Goal: Task Accomplishment & Management: Complete application form

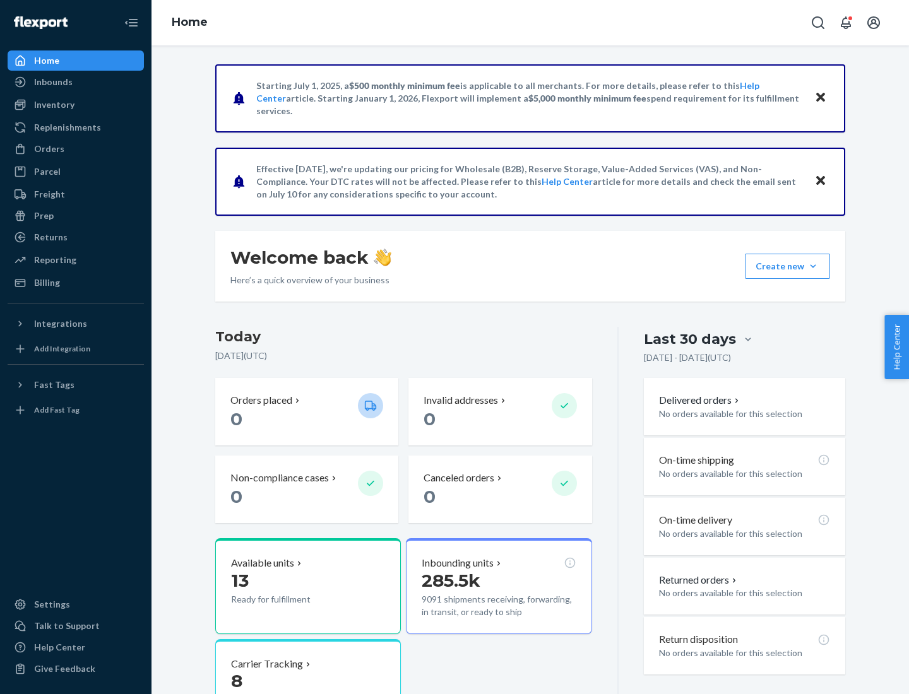
click at [813, 266] on button "Create new Create new inbound Create new order Create new product" at bounding box center [787, 266] width 85 height 25
click at [76, 82] on div "Inbounds" at bounding box center [76, 82] width 134 height 18
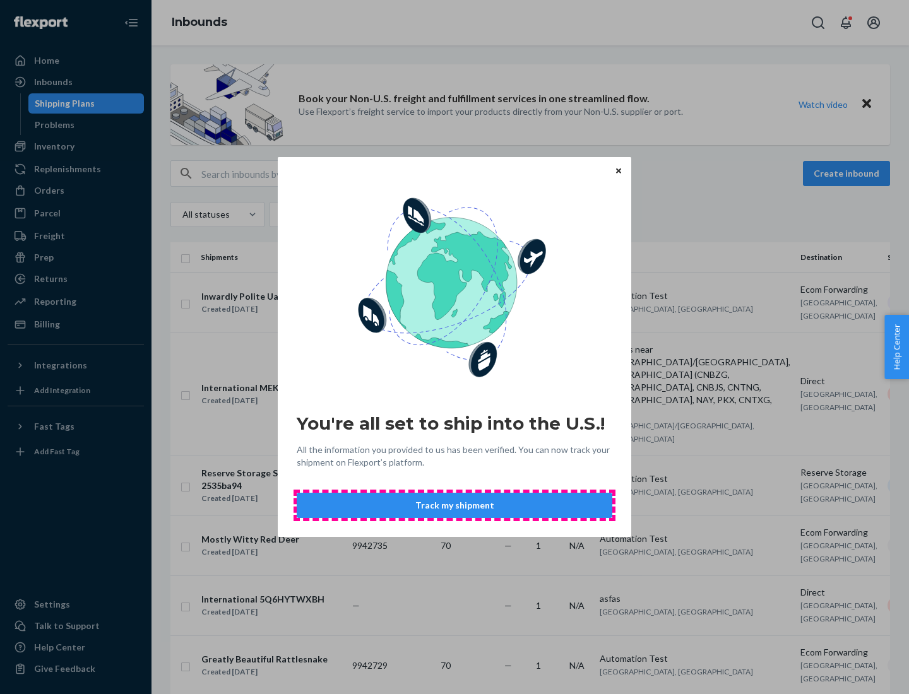
click at [454, 506] on button "Track my shipment" at bounding box center [455, 505] width 316 height 25
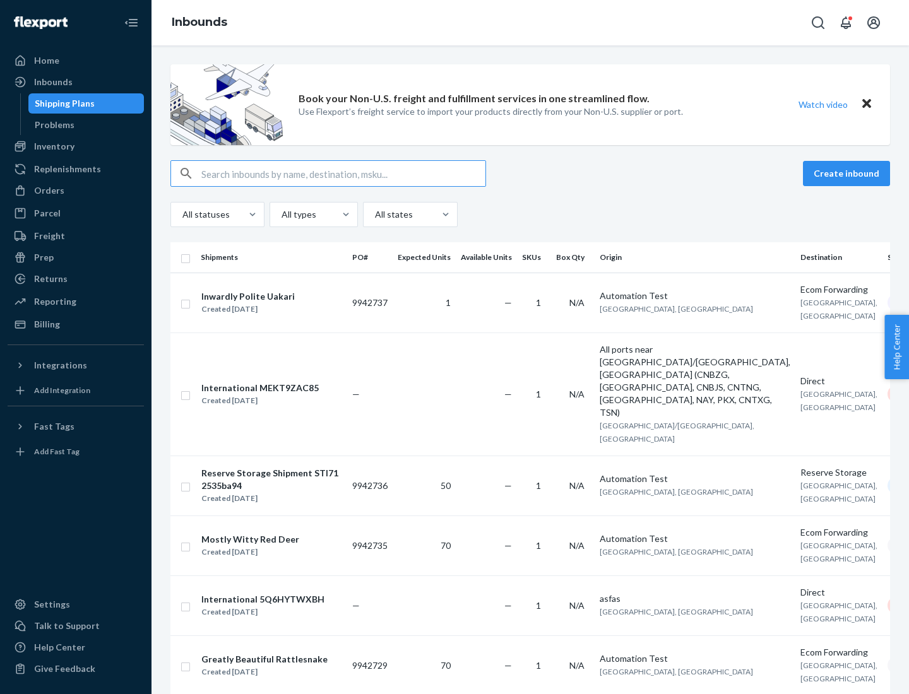
click at [848, 174] on button "Create inbound" at bounding box center [846, 173] width 87 height 25
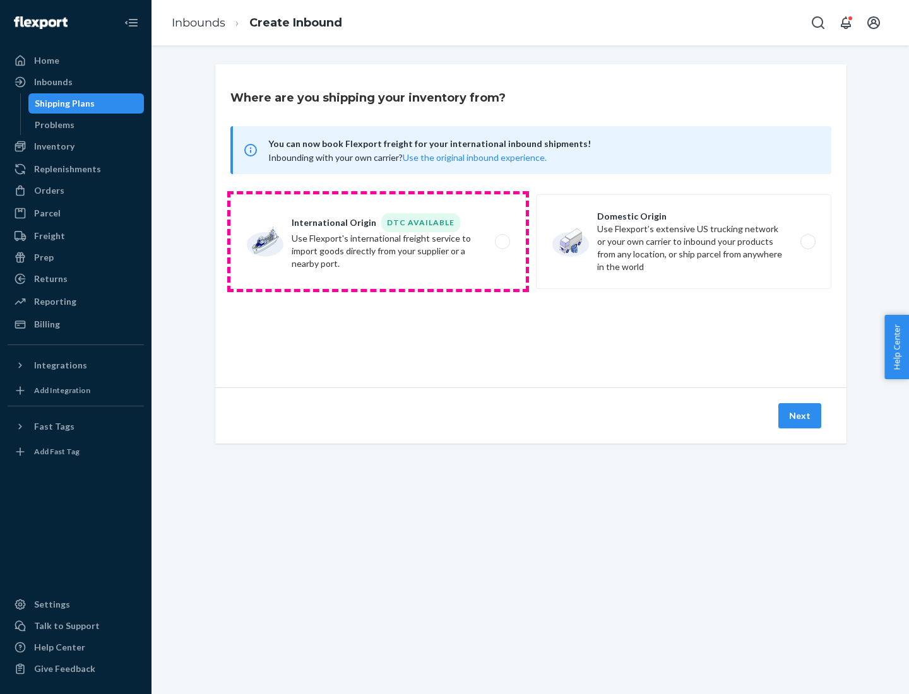
click at [378, 242] on label "International Origin DTC Available Use Flexport's international freight service…" at bounding box center [377, 241] width 295 height 95
click at [502, 242] on input "International Origin DTC Available Use Flexport's international freight service…" at bounding box center [506, 242] width 8 height 8
radio input "true"
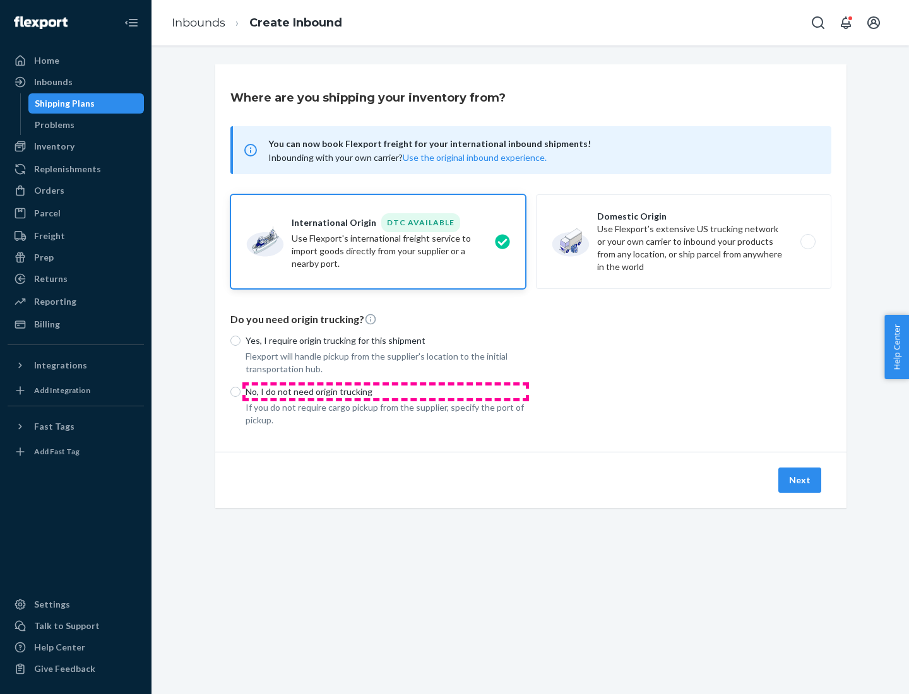
click at [386, 391] on p "No, I do not need origin trucking" at bounding box center [386, 392] width 280 height 13
click at [240, 391] on input "No, I do not need origin trucking" at bounding box center [235, 392] width 10 height 10
radio input "true"
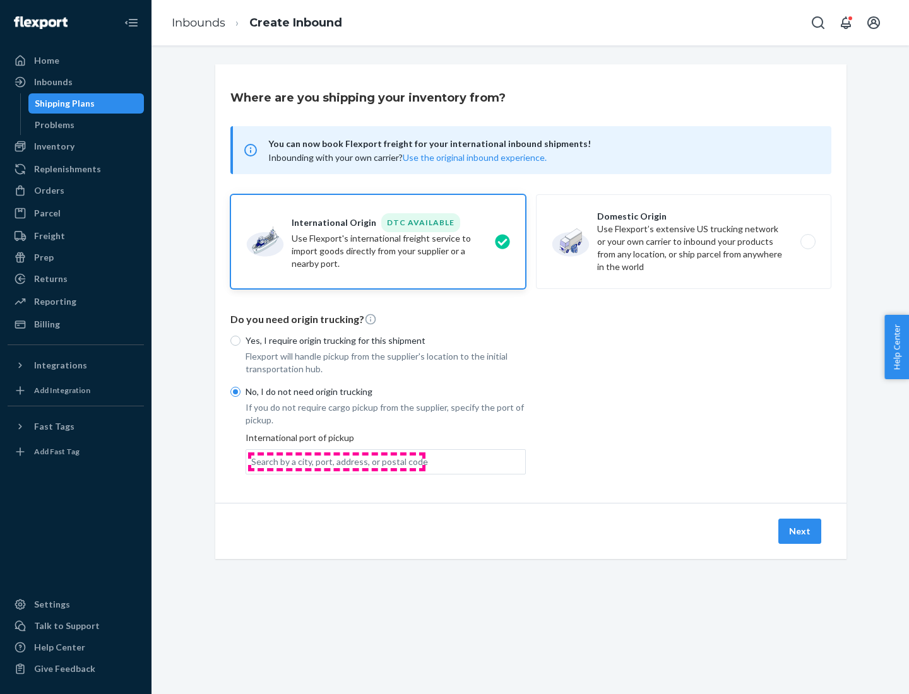
click at [336, 461] on div "Search by a city, port, address, or postal code" at bounding box center [339, 462] width 177 height 13
click at [252, 461] on input "Search by a city, port, address, or postal code" at bounding box center [251, 462] width 1 height 13
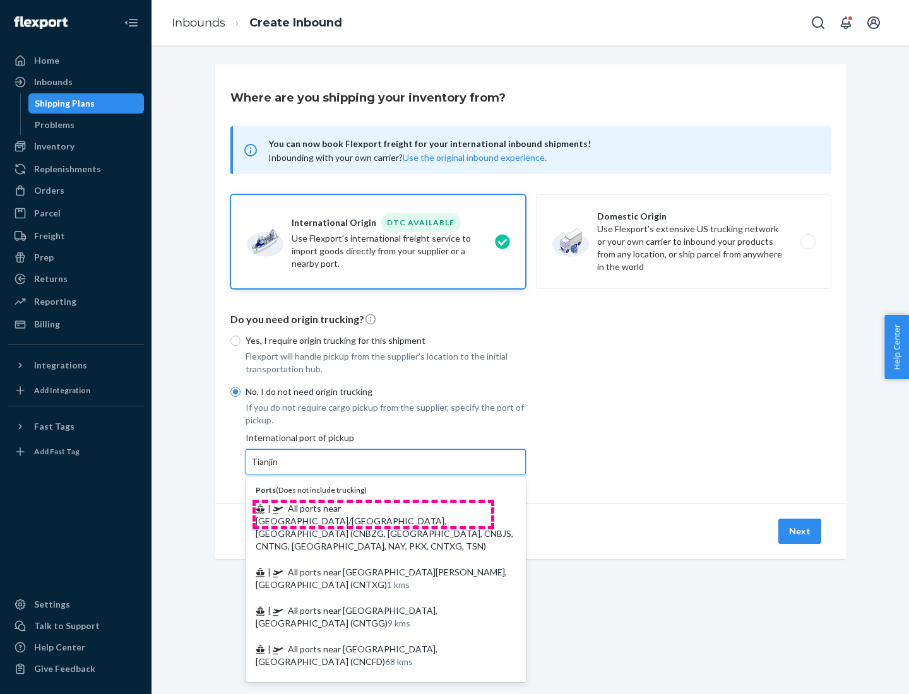
click at [373, 508] on span "| All ports near [GEOGRAPHIC_DATA]/[GEOGRAPHIC_DATA], [GEOGRAPHIC_DATA] (CNBZG,…" at bounding box center [384, 527] width 257 height 49
click at [279, 468] on input "Tianjin" at bounding box center [265, 462] width 28 height 13
type input "All ports near [GEOGRAPHIC_DATA]/[GEOGRAPHIC_DATA], [GEOGRAPHIC_DATA] (CNBZG, […"
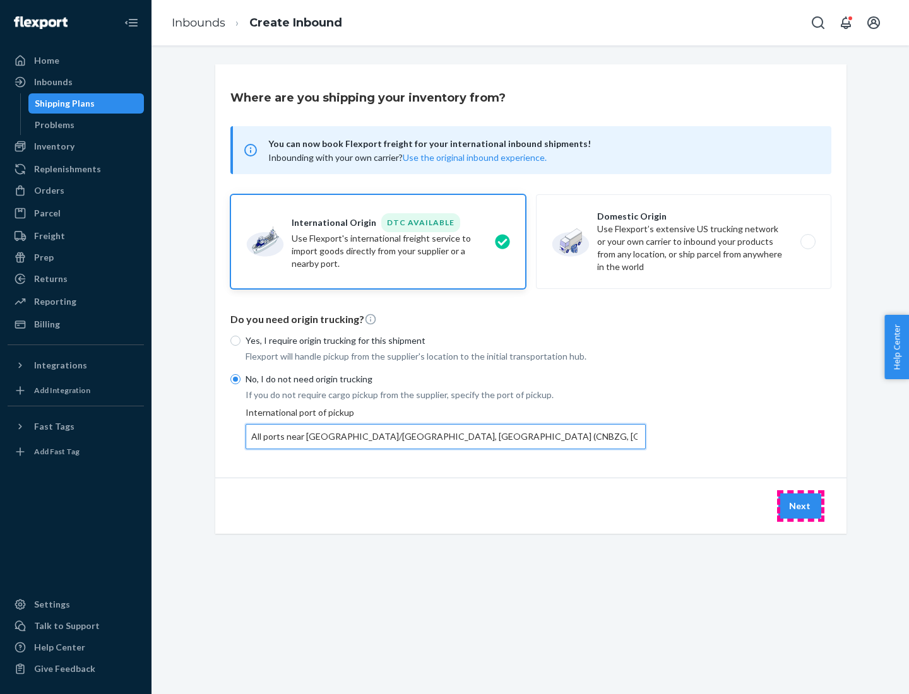
click at [800, 506] on button "Next" at bounding box center [799, 506] width 43 height 25
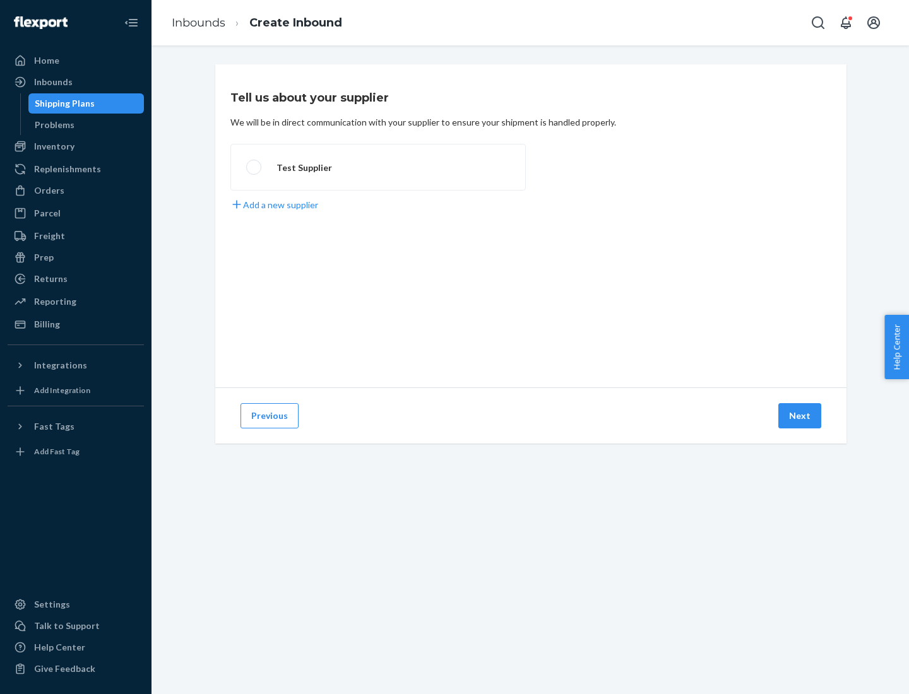
click at [378, 167] on label "Test Supplier" at bounding box center [377, 167] width 295 height 47
click at [254, 167] on input "Test Supplier" at bounding box center [250, 167] width 8 height 8
radio input "true"
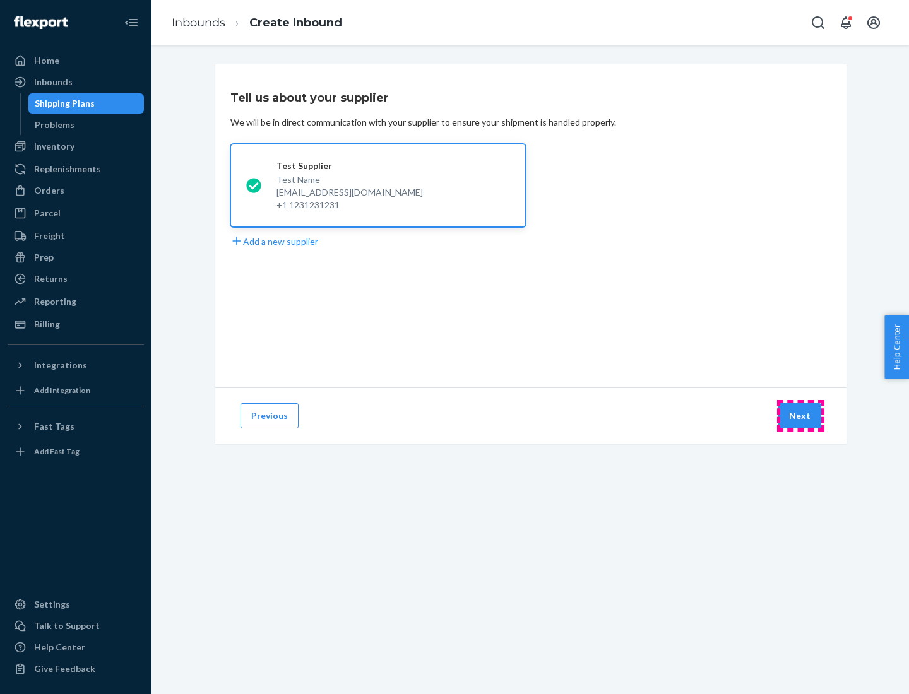
click at [800, 416] on button "Next" at bounding box center [799, 415] width 43 height 25
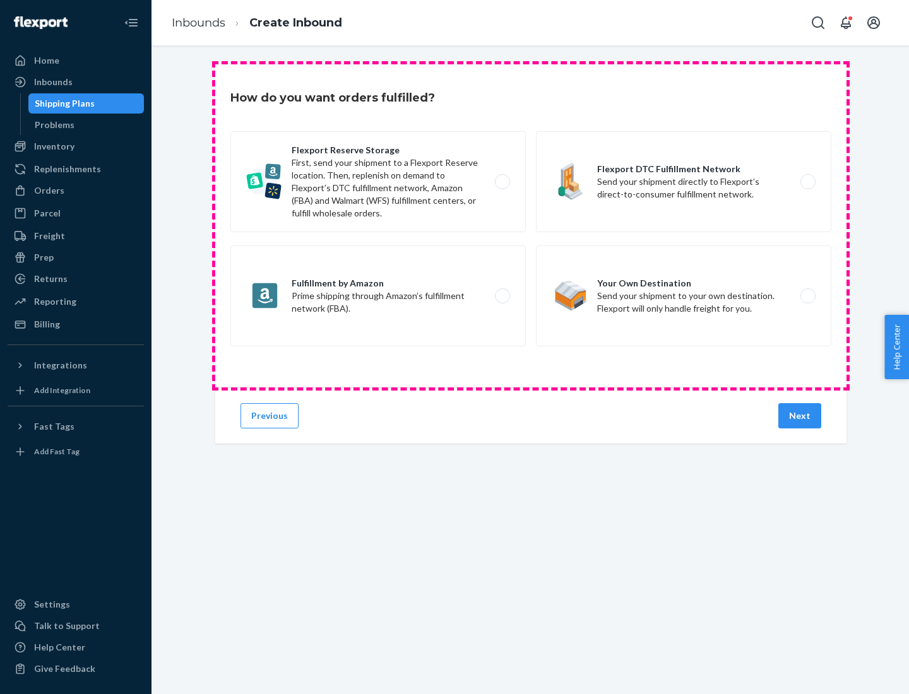
click at [531, 226] on div "Flexport Reserve Storage First, send your shipment to a Flexport Reserve locati…" at bounding box center [530, 240] width 601 height 218
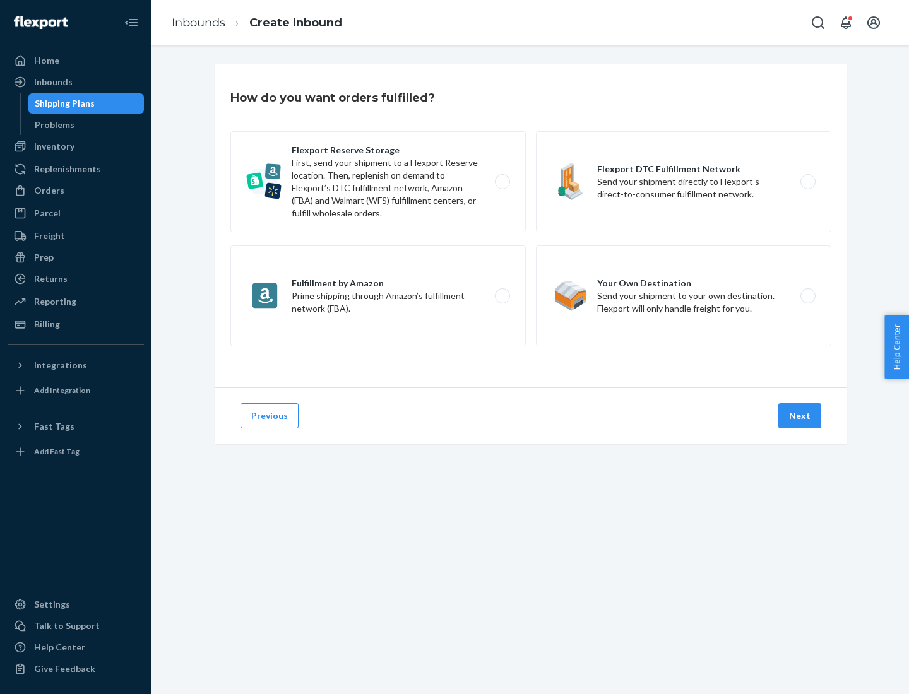
click at [683, 182] on label "Flexport DTC Fulfillment Network Send your shipment directly to Flexport’s dire…" at bounding box center [683, 181] width 295 height 101
click at [807, 182] on input "Flexport DTC Fulfillment Network Send your shipment directly to Flexport’s dire…" at bounding box center [811, 182] width 8 height 8
radio input "true"
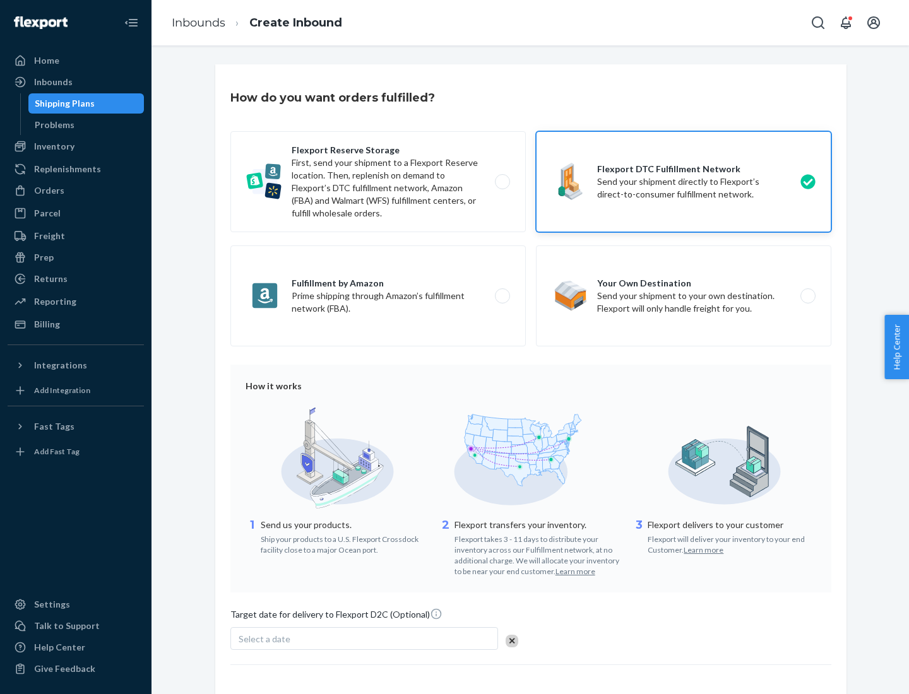
scroll to position [93, 0]
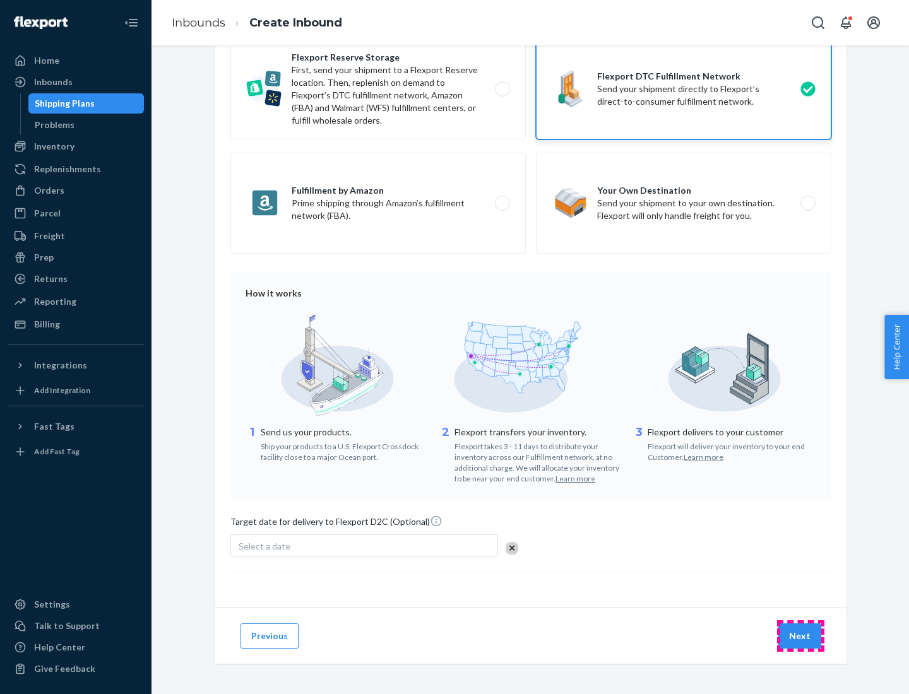
click at [800, 636] on button "Next" at bounding box center [799, 636] width 43 height 25
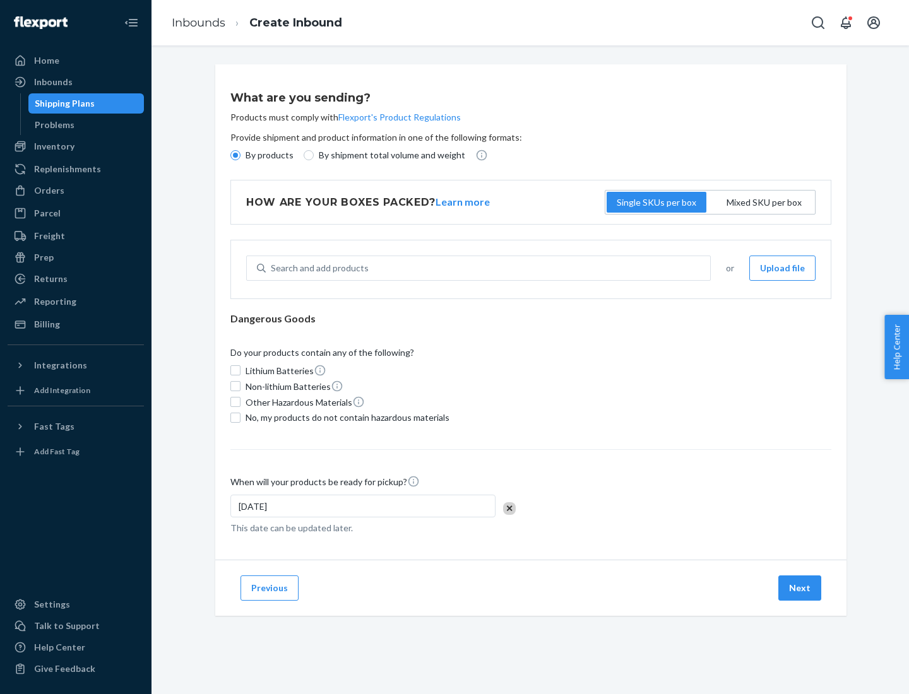
click at [268, 155] on p "By products" at bounding box center [270, 155] width 48 height 13
click at [240, 155] on input "By products" at bounding box center [235, 155] width 10 height 10
click at [317, 268] on div "Search and add products" at bounding box center [320, 268] width 98 height 13
click at [272, 268] on input "Search and add products" at bounding box center [271, 268] width 1 height 13
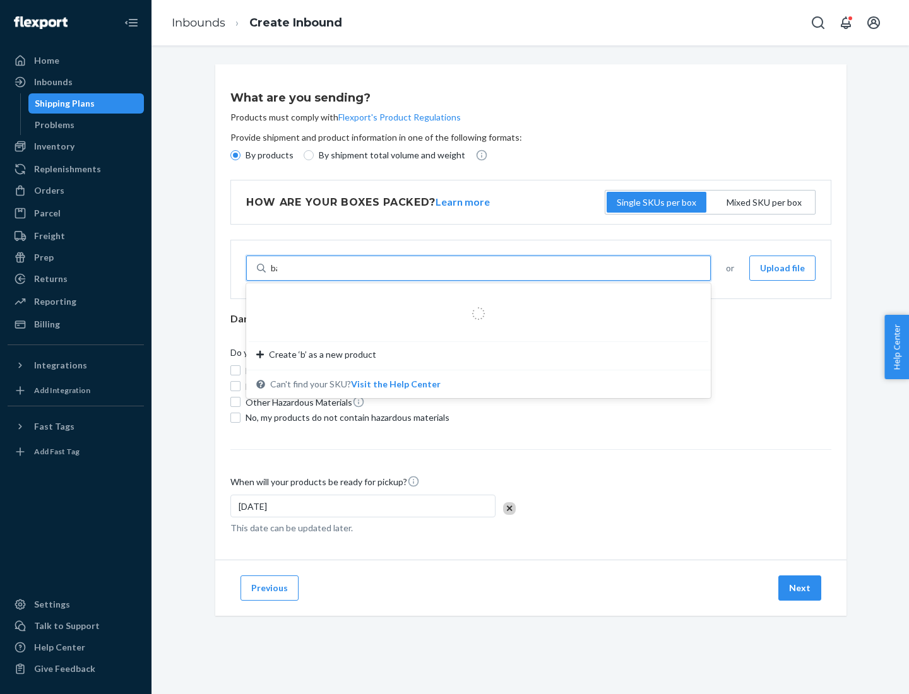
type input "basic"
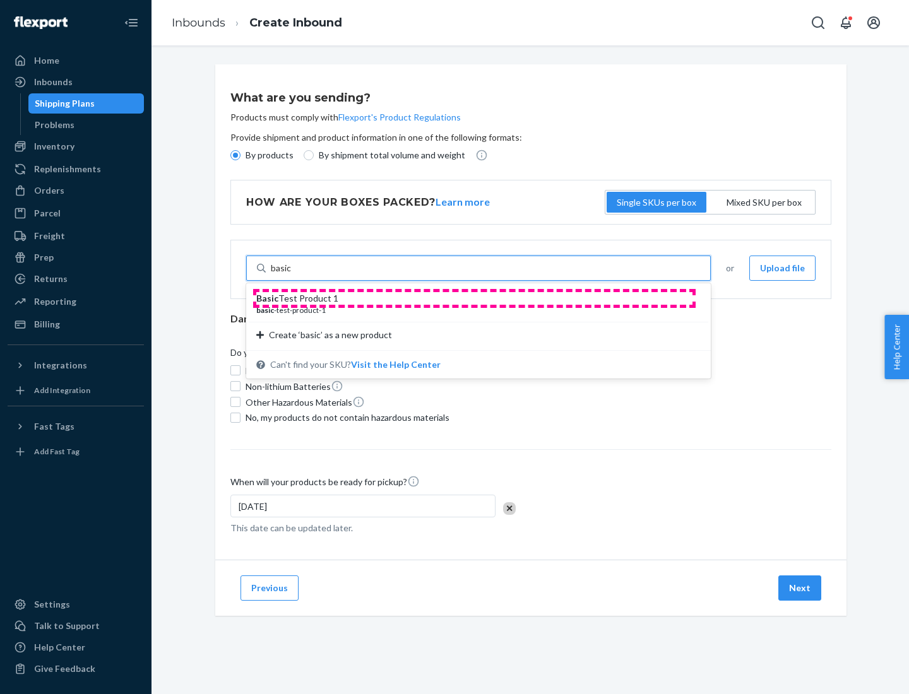
click at [474, 299] on div "Basic Test Product 1" at bounding box center [473, 298] width 434 height 13
click at [292, 275] on input "basic" at bounding box center [281, 268] width 21 height 13
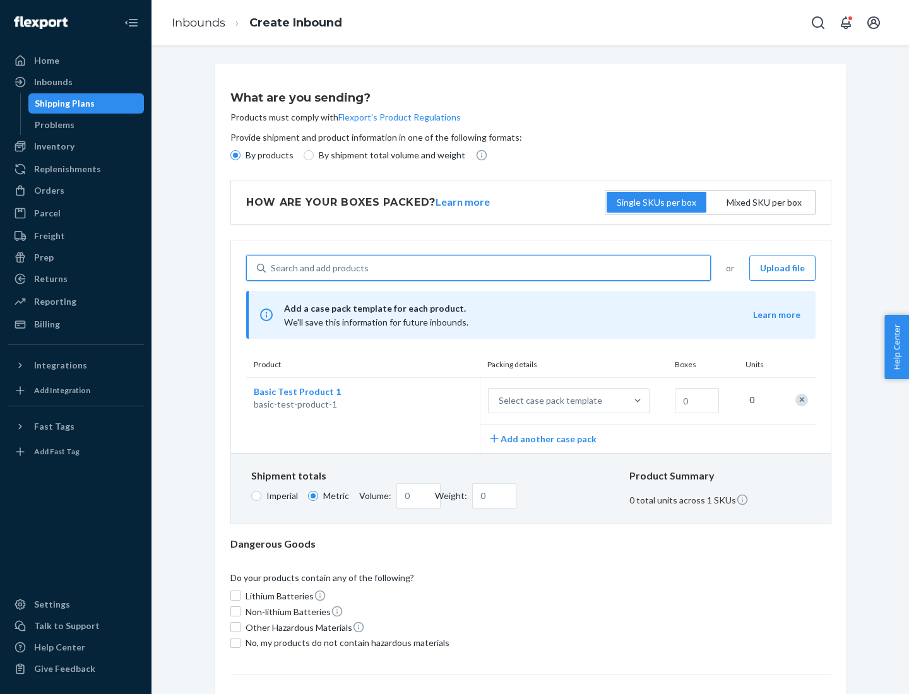
scroll to position [31, 0]
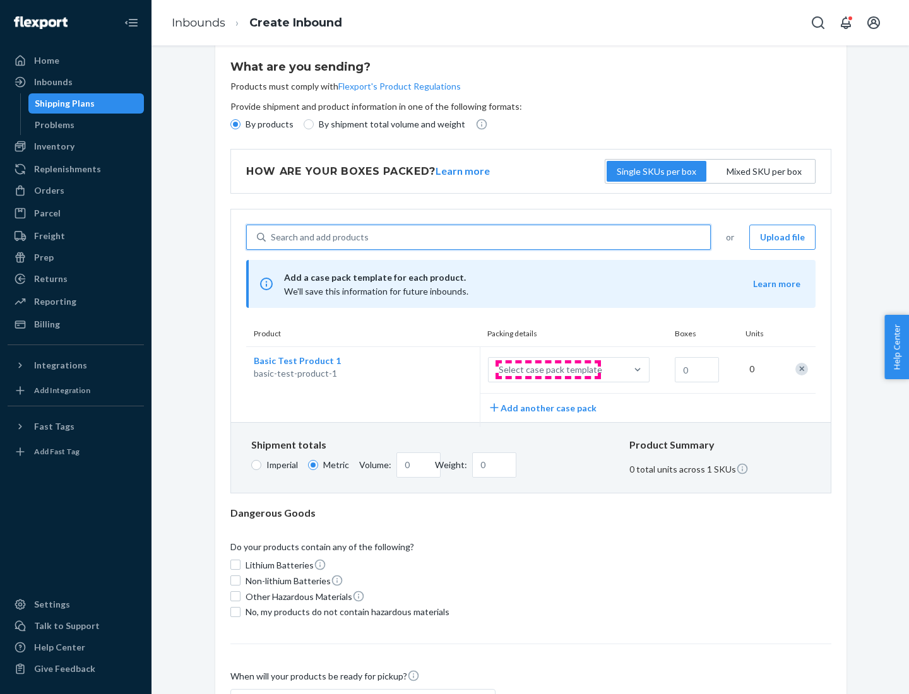
click at [548, 370] on div "Select case pack template" at bounding box center [551, 370] width 104 height 13
click at [436, 370] on input "Select case pack template" at bounding box center [436, 370] width 0 height 0
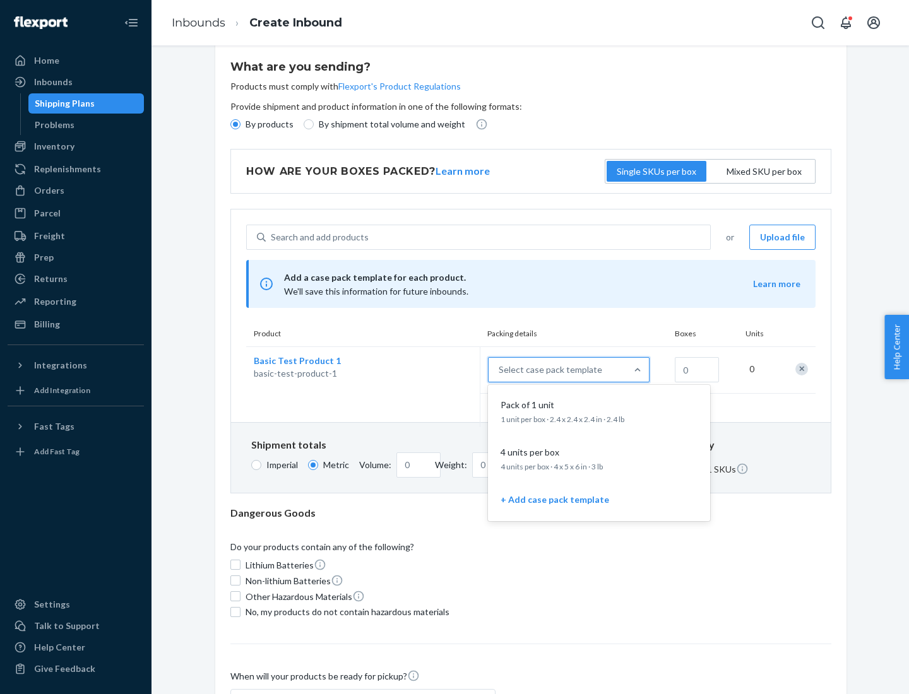
scroll to position [73, 0]
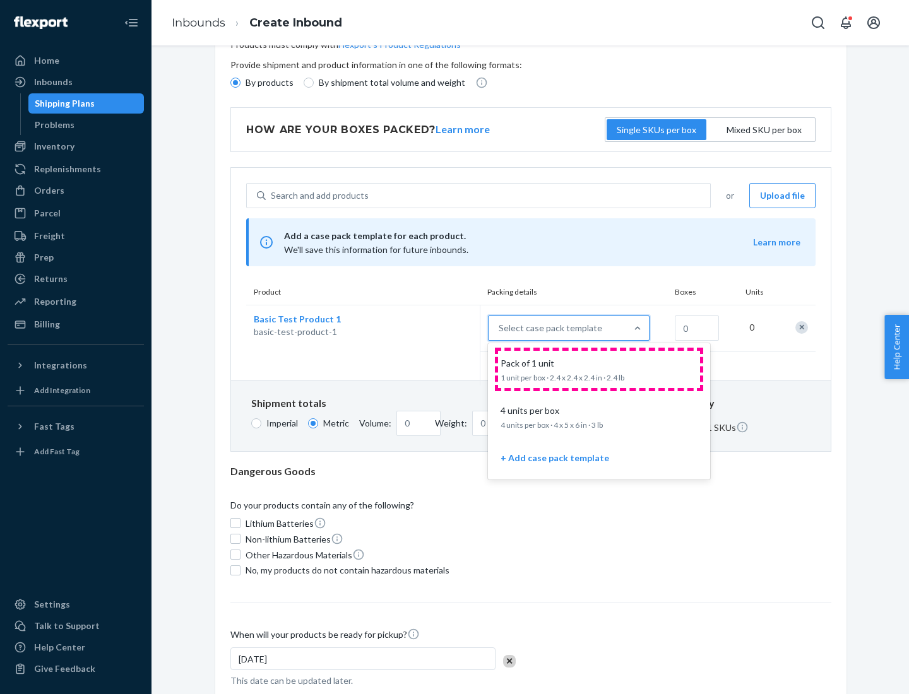
click at [599, 369] on div "Pack of 1 unit" at bounding box center [596, 363] width 202 height 13
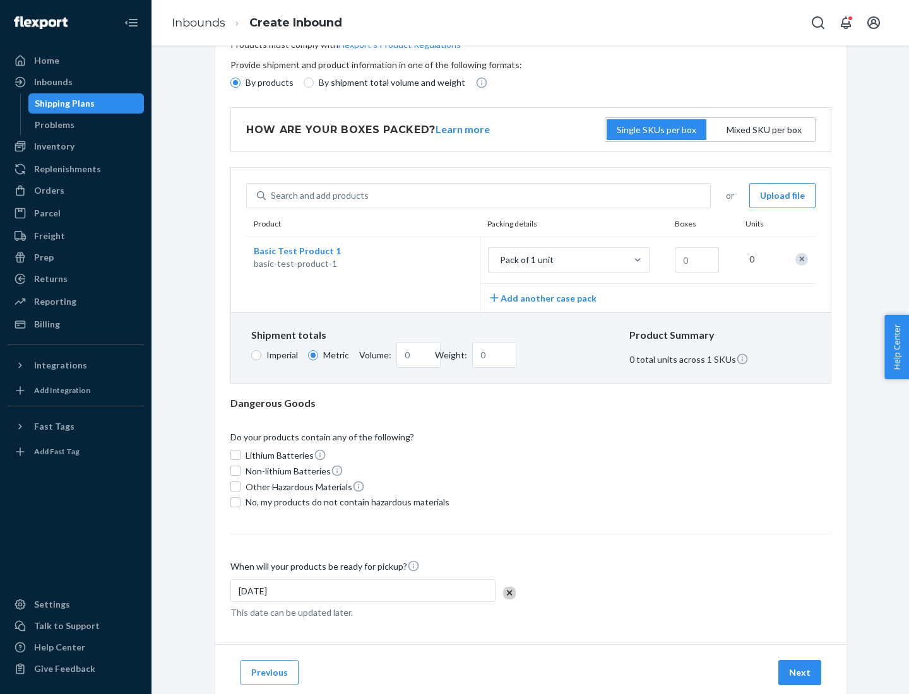
scroll to position [0, 0]
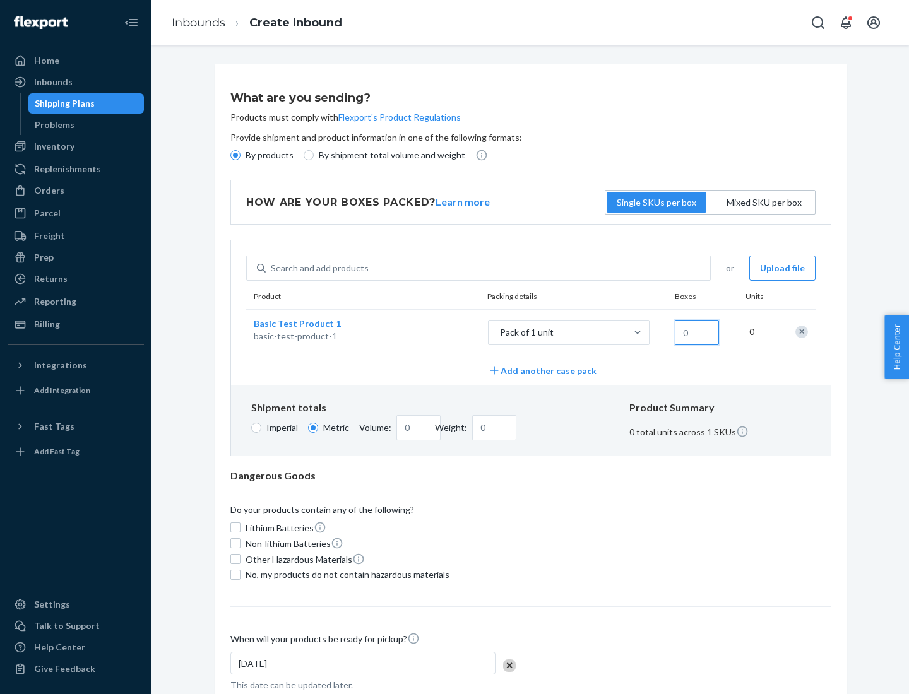
type input "1.09"
type input "10"
type input "0.02"
type input "108.86"
type input "1000"
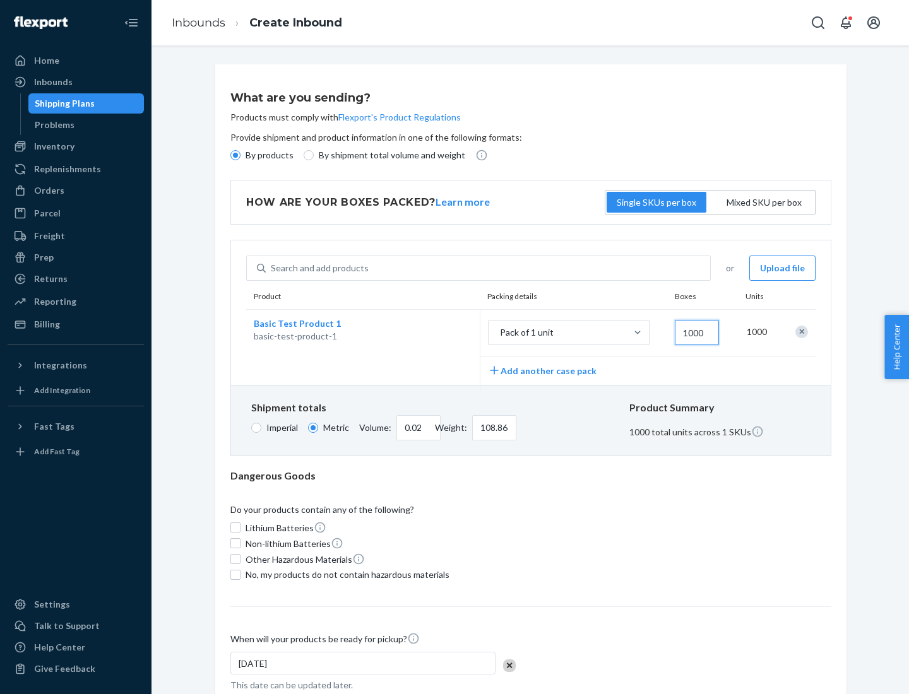
type input "0.23"
type input "1088.62"
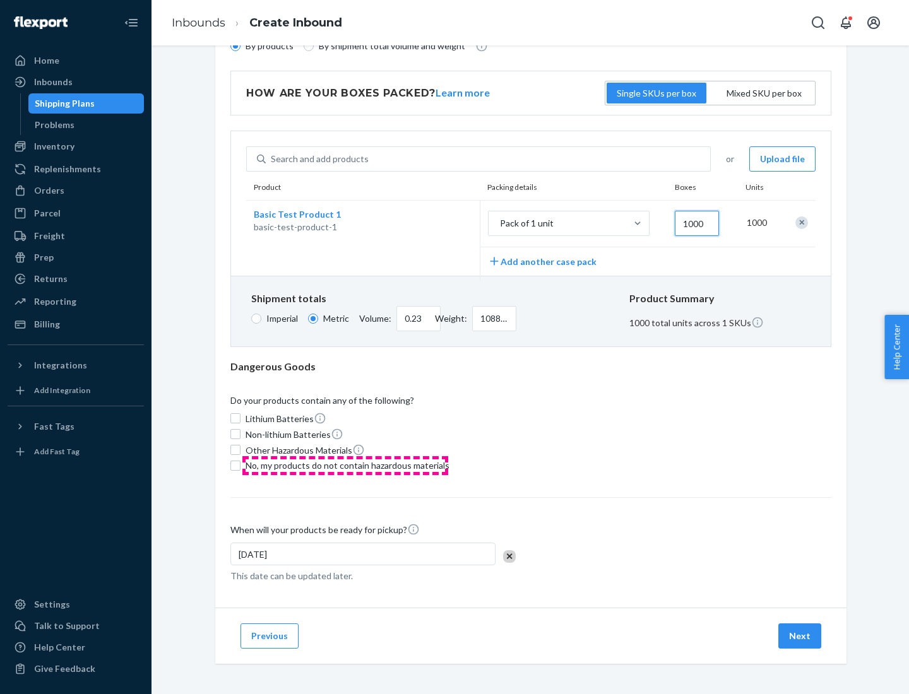
type input "1000"
click at [345, 465] on span "No, my products do not contain hazardous materials" at bounding box center [348, 465] width 204 height 13
click at [240, 465] on input "No, my products do not contain hazardous materials" at bounding box center [235, 466] width 10 height 10
checkbox input "true"
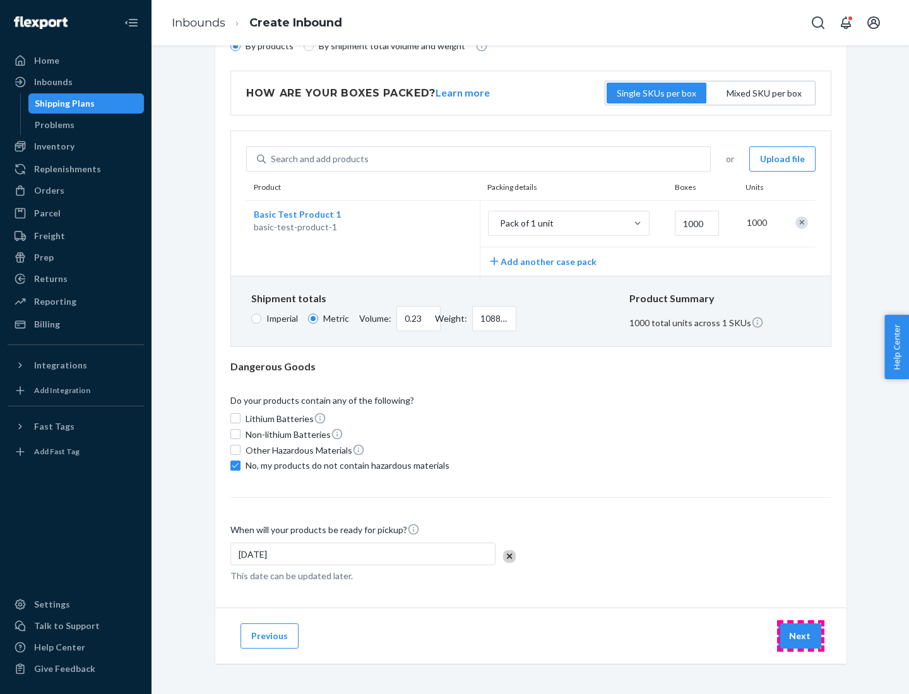
click at [800, 636] on button "Next" at bounding box center [799, 636] width 43 height 25
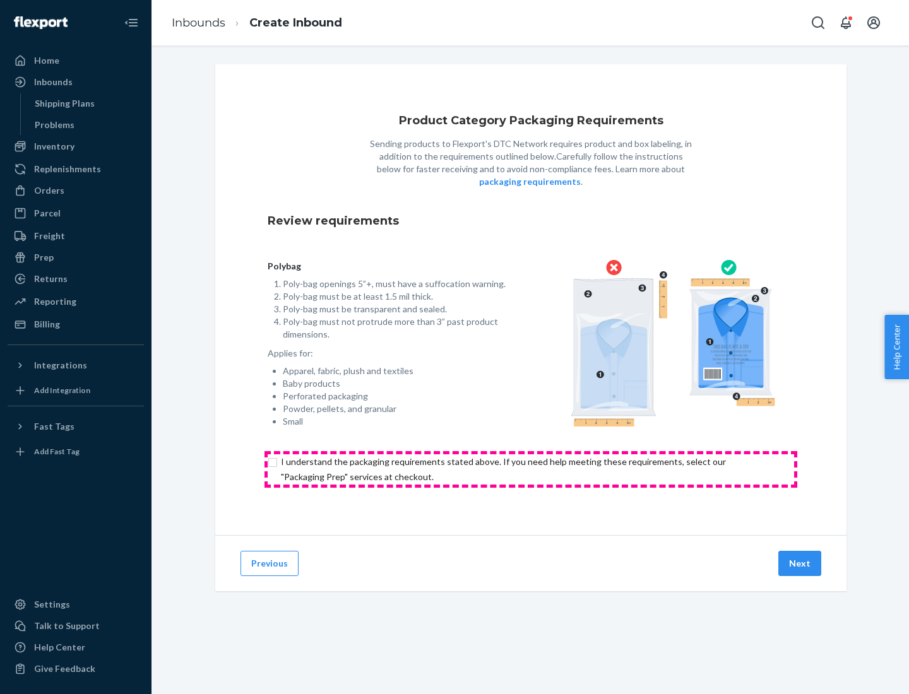
click at [531, 469] on input "checkbox" at bounding box center [531, 469] width 526 height 30
checkbox input "true"
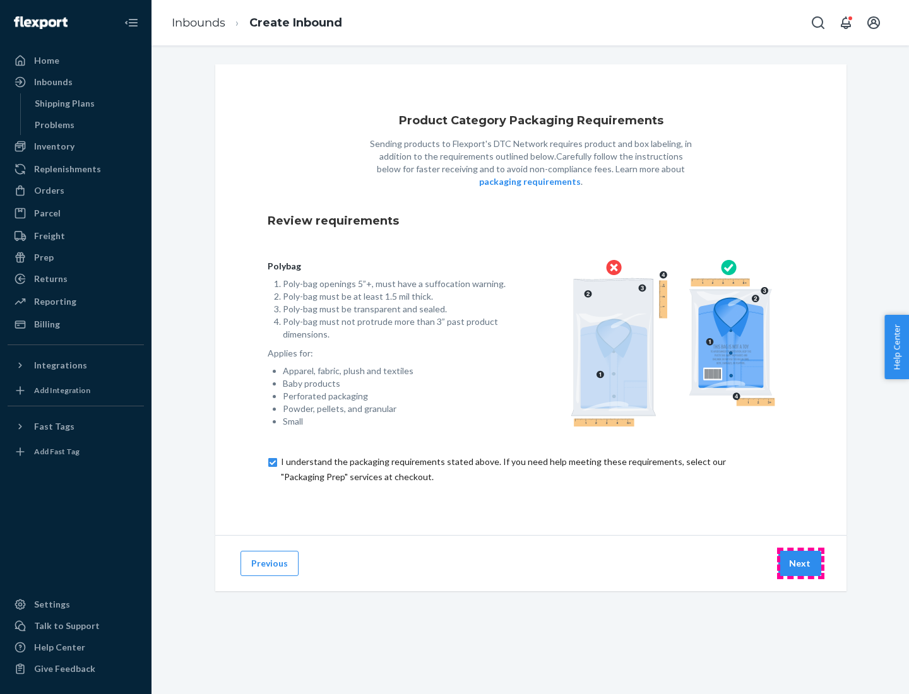
click at [800, 563] on button "Next" at bounding box center [799, 563] width 43 height 25
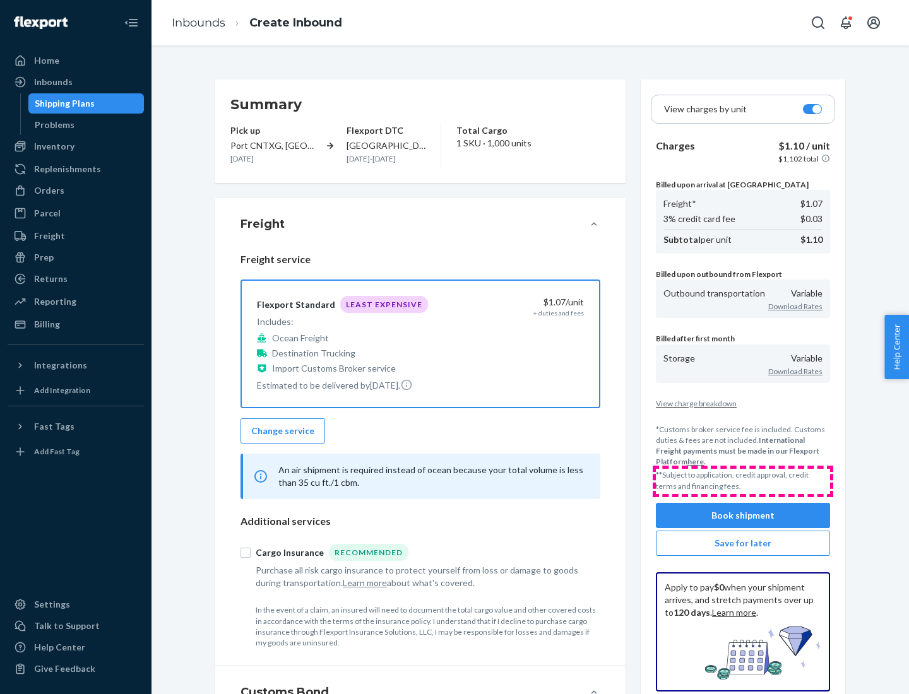
scroll to position [146, 0]
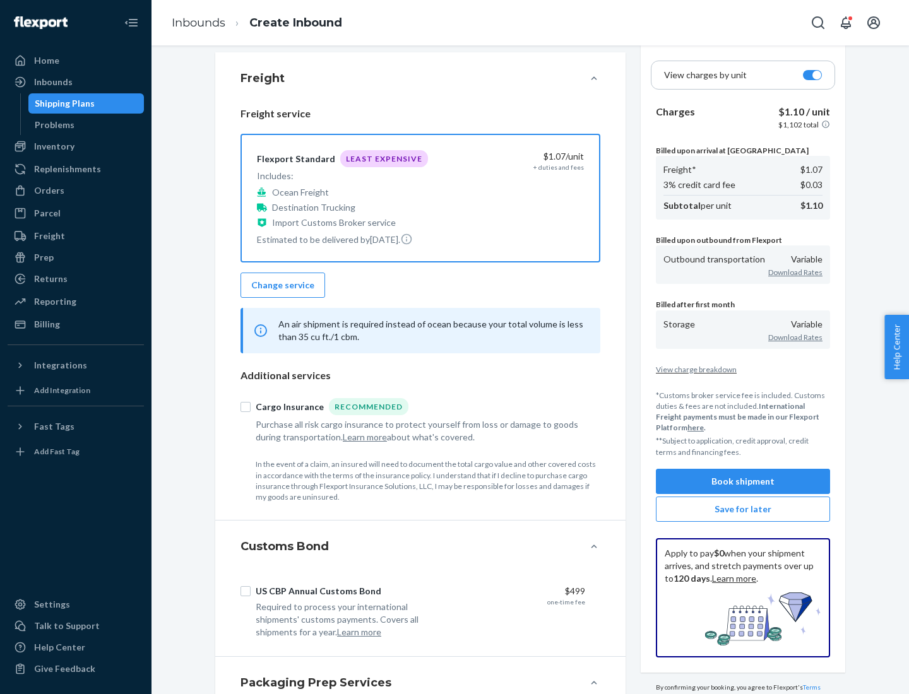
click at [743, 481] on button "Book shipment" at bounding box center [743, 481] width 174 height 25
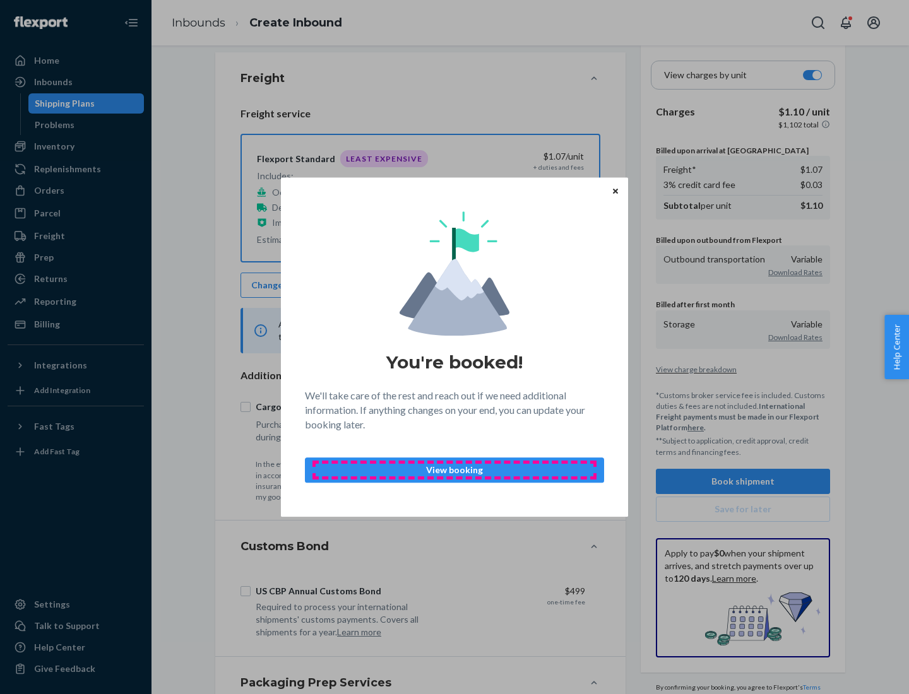
click at [454, 470] on p "View booking" at bounding box center [455, 470] width 278 height 13
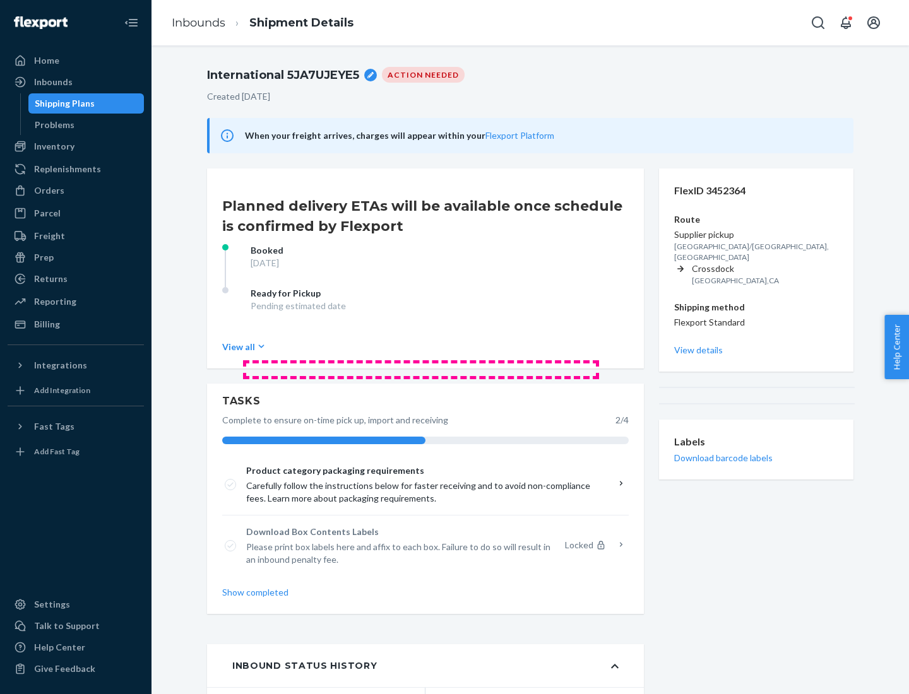
scroll to position [101, 0]
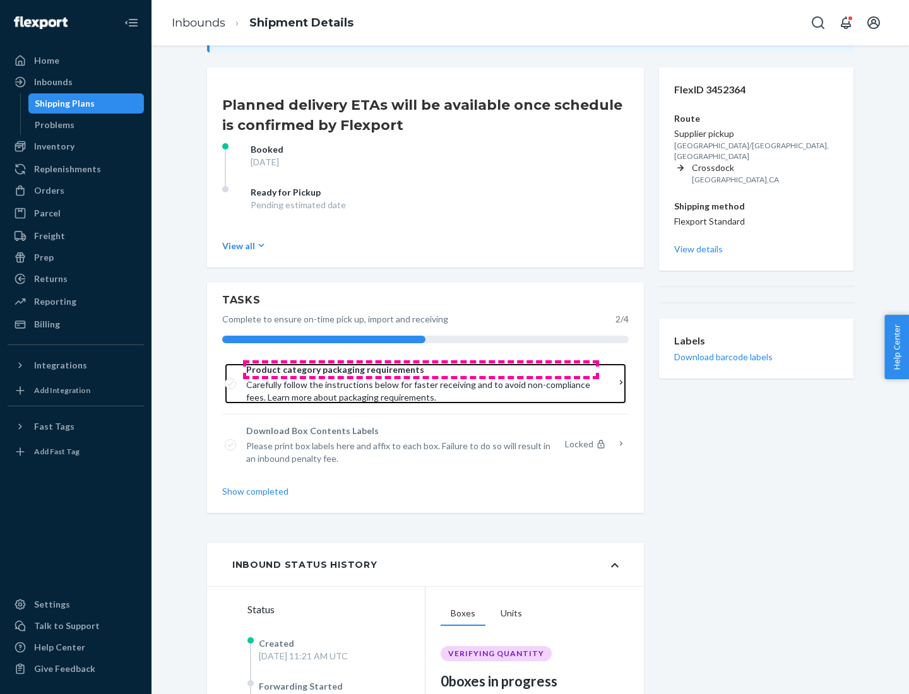
click at [421, 370] on span "Product category packaging requirements" at bounding box center [421, 370] width 350 height 13
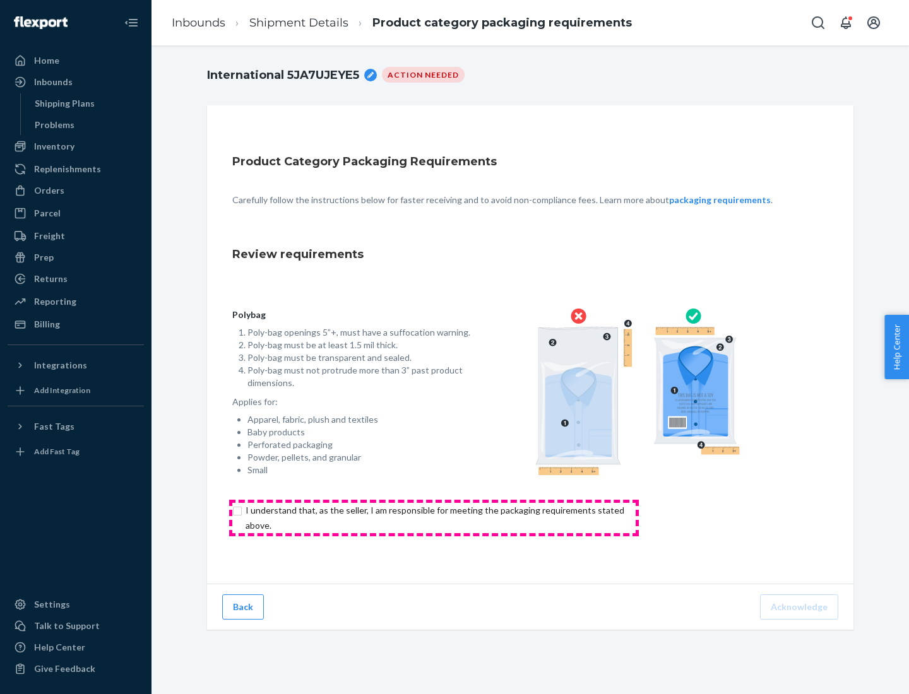
click at [434, 518] on input "checkbox" at bounding box center [442, 518] width 420 height 30
checkbox input "true"
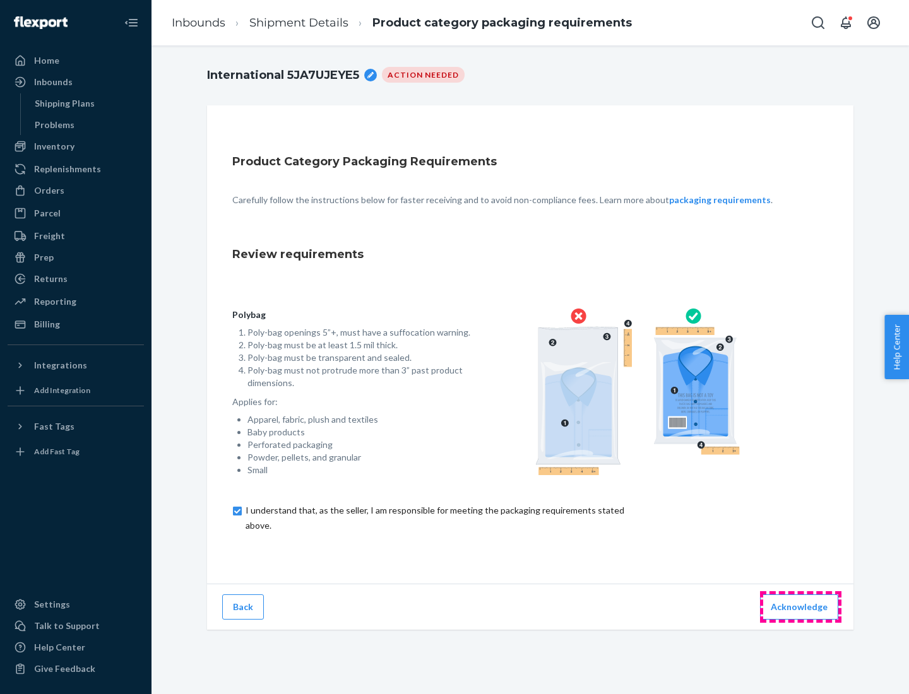
click at [800, 606] on button "Acknowledge" at bounding box center [799, 607] width 78 height 25
